Goal: Use online tool/utility: Use online tool/utility

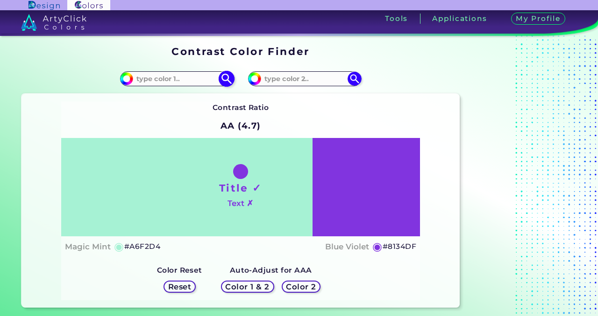
click at [153, 77] on input at bounding box center [176, 78] width 87 height 13
paste input "#D48733"
type input "#D48733"
type input "#d48733"
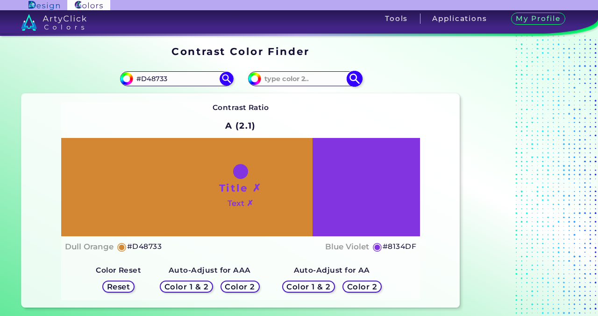
click at [300, 79] on input at bounding box center [304, 78] width 87 height 13
paste input "#875D2D"
type input "#875D2D"
type input "#875d2d"
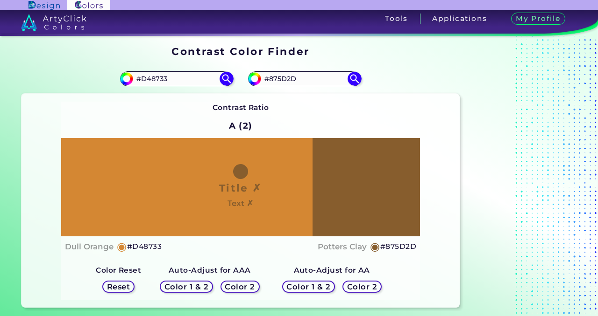
click at [240, 123] on h2 "A (2)" at bounding box center [241, 126] width 32 height 21
